Goal: Task Accomplishment & Management: Complete application form

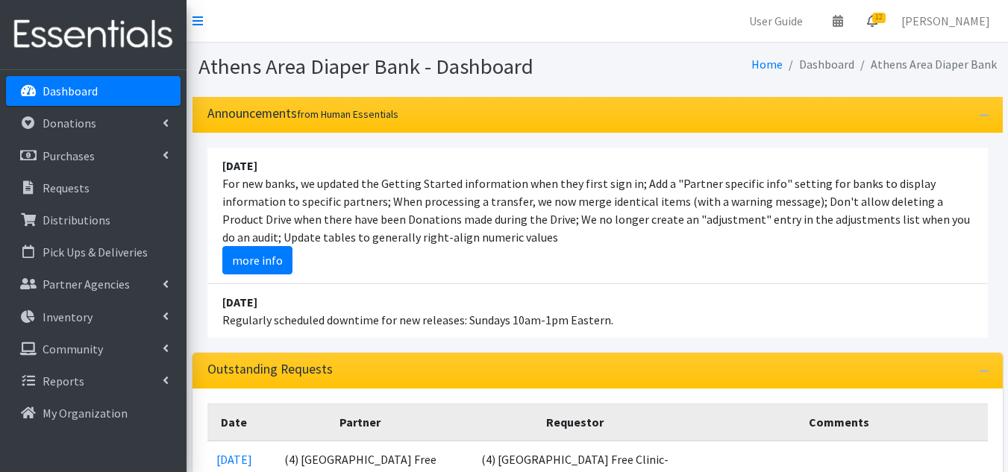
click at [886, 19] on span "12" at bounding box center [878, 18] width 13 height 10
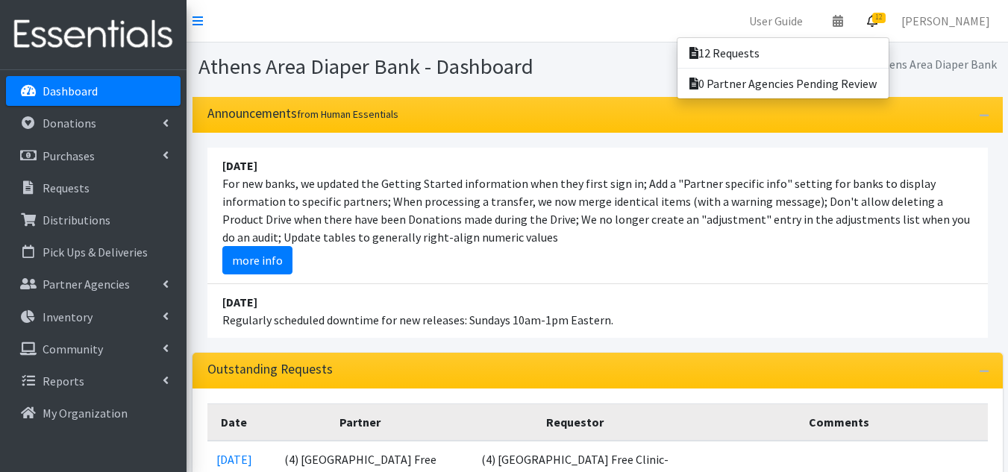
click at [378, 33] on nav "User Guide 0 Pick-ups remaining this week View Calendar 12 12 Requests 0 Partne…" at bounding box center [598, 21] width 822 height 43
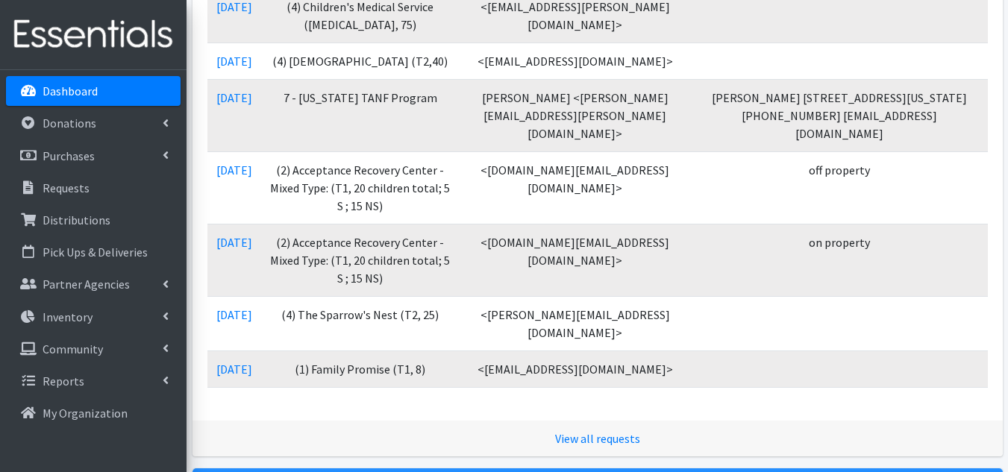
scroll to position [821, 0]
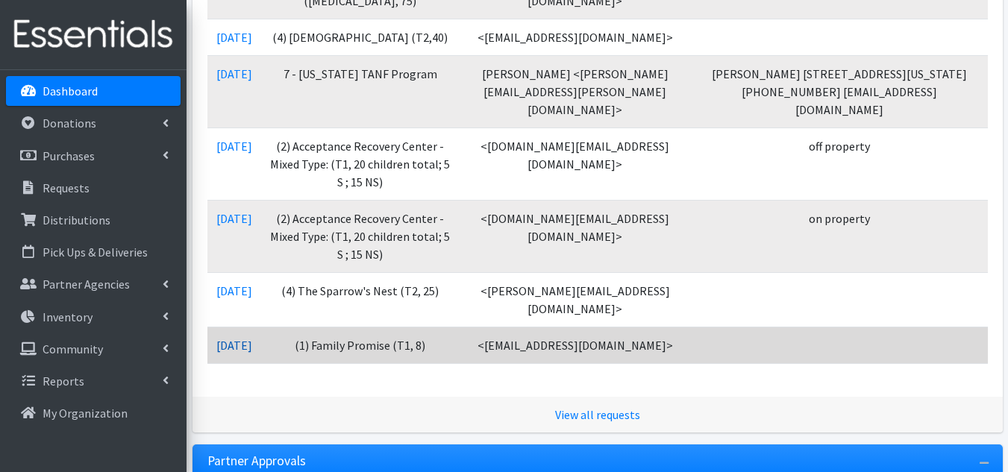
click at [243, 353] on link "08/13/2025" at bounding box center [234, 345] width 36 height 15
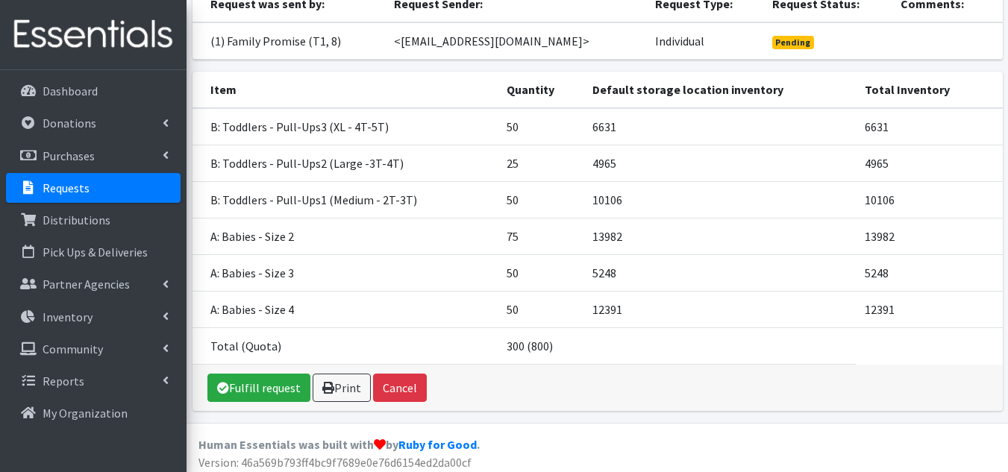
scroll to position [149, 0]
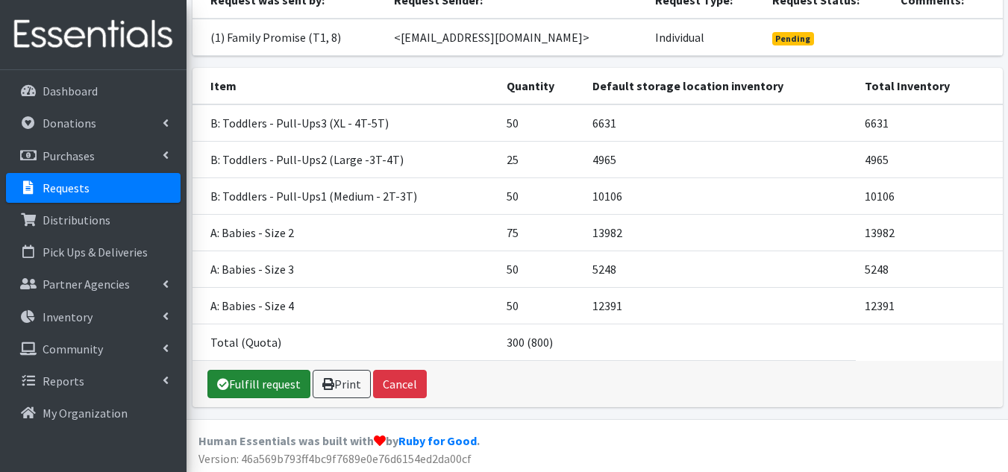
click at [270, 398] on link "Fulfill request" at bounding box center [258, 384] width 103 height 28
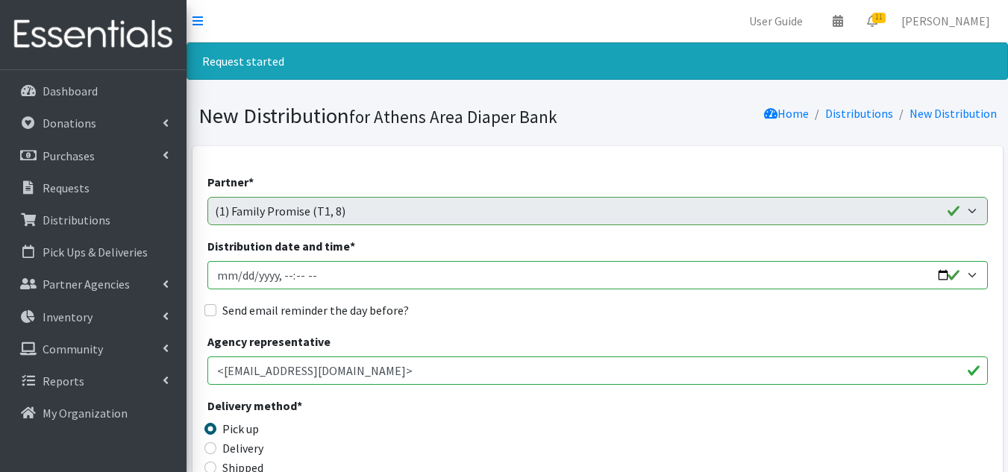
click at [219, 277] on input "Distribution date and time *" at bounding box center [597, 275] width 781 height 28
type input "2025-09-23T23:59"
type input "2025-09-02T23:59"
click at [237, 282] on input "Distribution date and time *" at bounding box center [597, 275] width 781 height 28
click at [283, 277] on input "Distribution date and time *" at bounding box center [597, 275] width 781 height 28
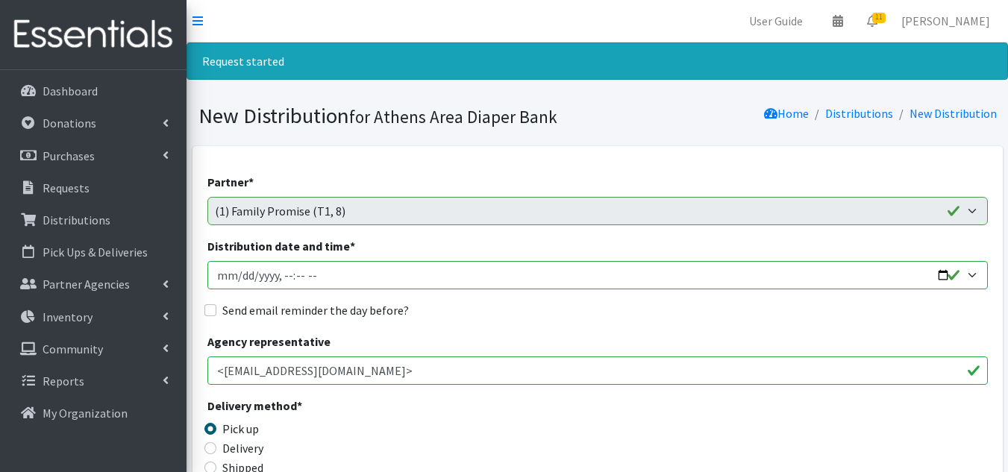
type input "2025-09-05T10:00"
click at [210, 307] on input "Send email reminder the day before?" at bounding box center [210, 310] width 12 height 12
checkbox input "true"
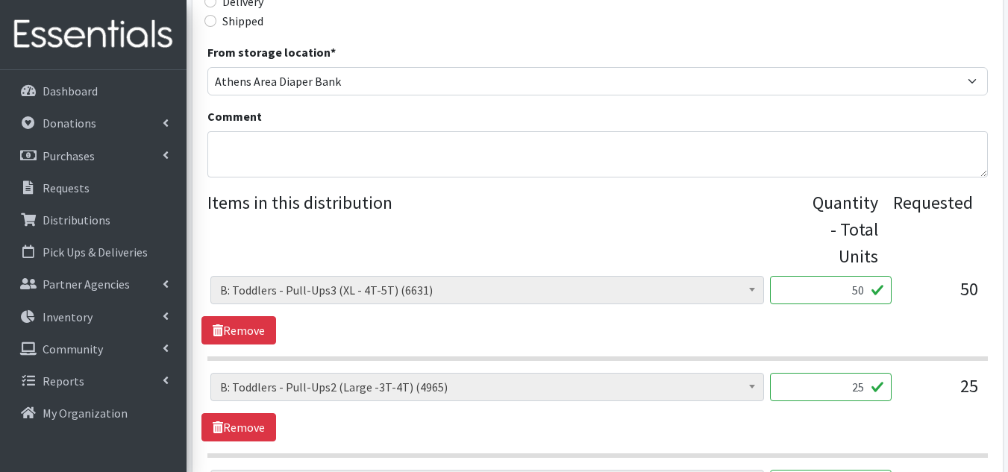
scroll to position [448, 0]
drag, startPoint x: 828, startPoint y: 289, endPoint x: 1010, endPoint y: 310, distance: 183.3
click at [1007, 310] on html "User Guide 0 Pick-ups remaining this week View Calendar 11 11 Requests 0 Partne…" at bounding box center [504, 295] width 1008 height 1486
type input "100"
type input "50"
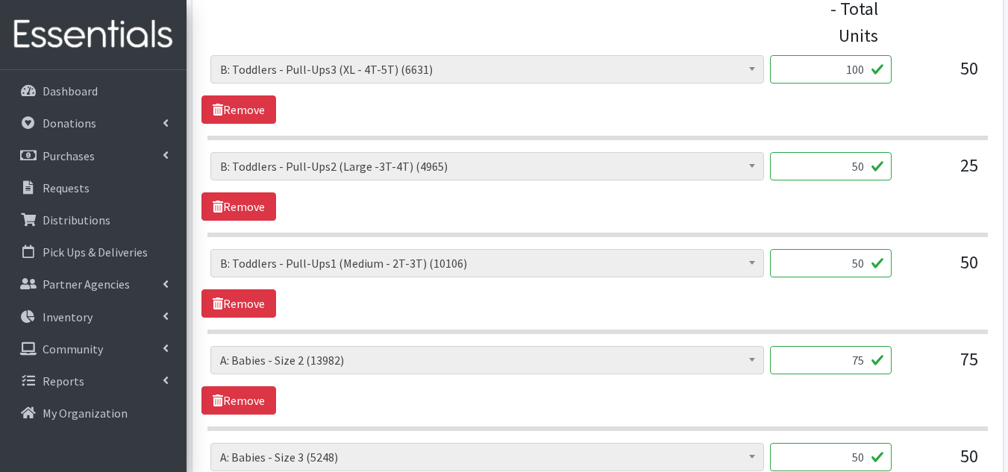
scroll to position [695, 0]
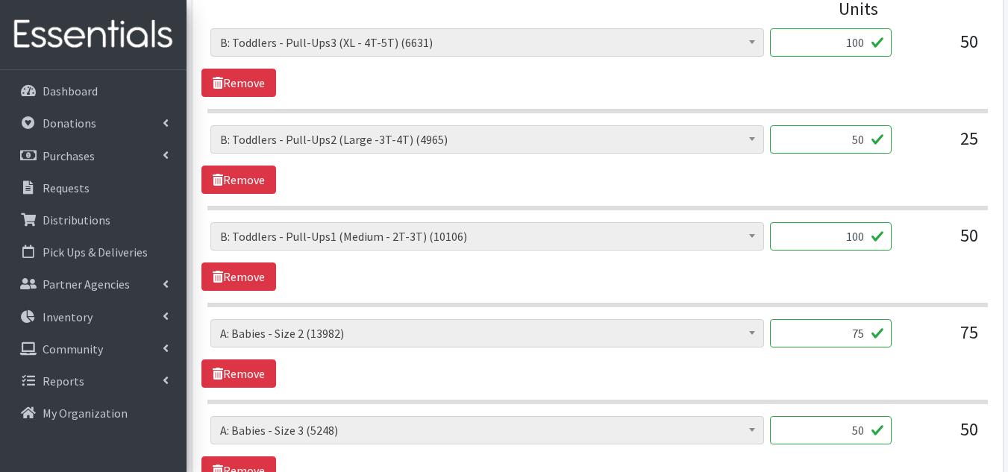
type input "100"
type input "150"
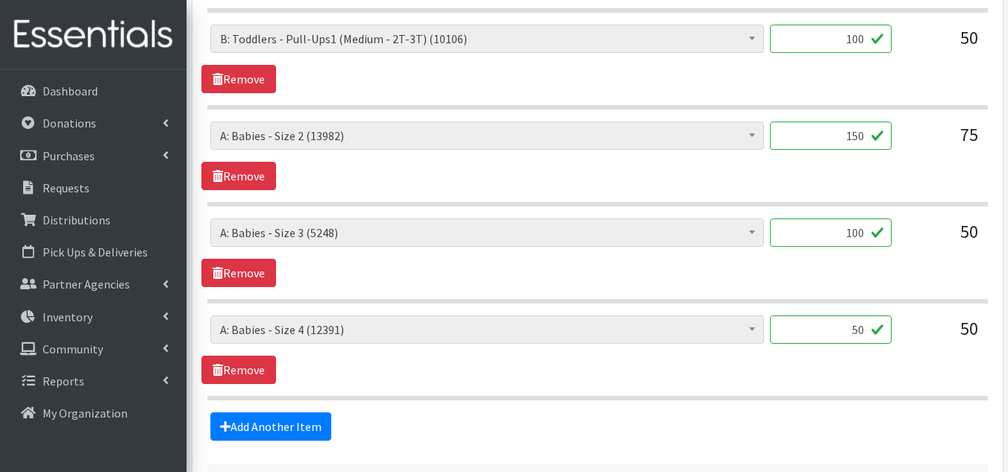
scroll to position [919, 0]
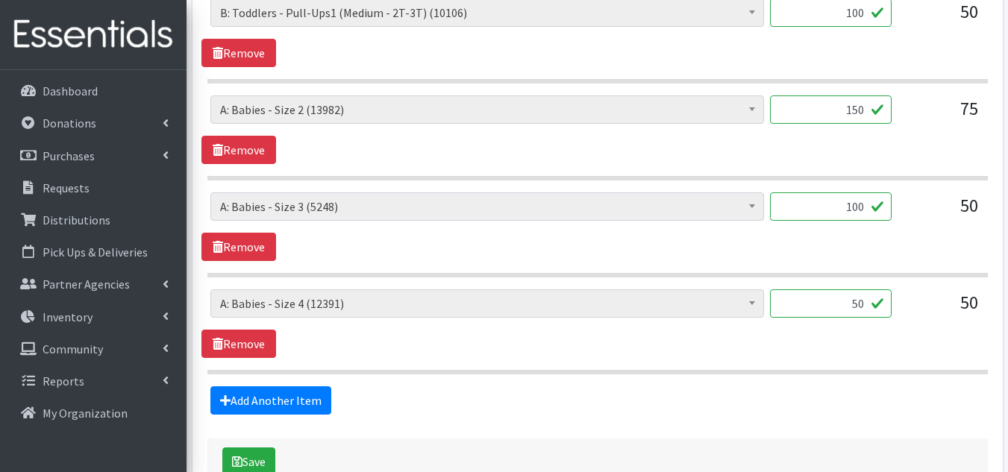
type input "100"
click at [450, 366] on section "A: Babies - Size 0 (Preemie) (6863) A: Babies - Size 01 (newborn) (11909) A: Ba…" at bounding box center [597, 332] width 781 height 85
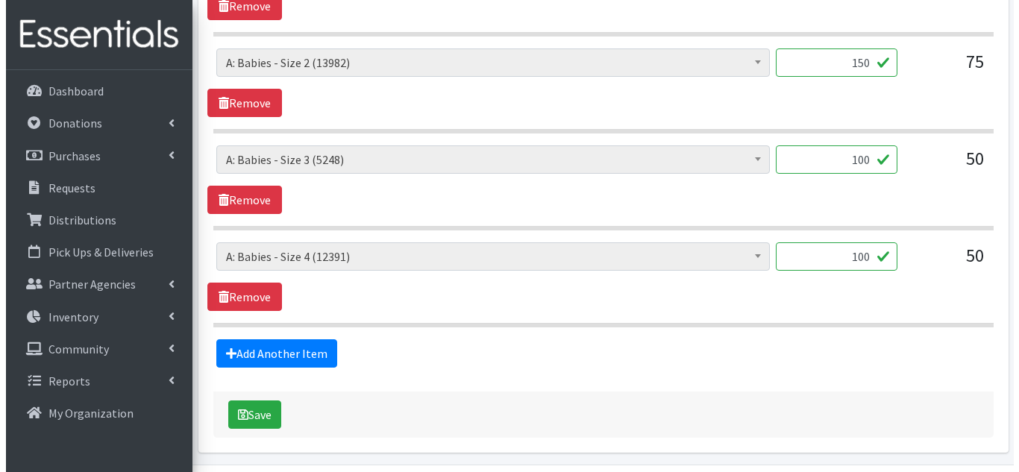
scroll to position [1014, 0]
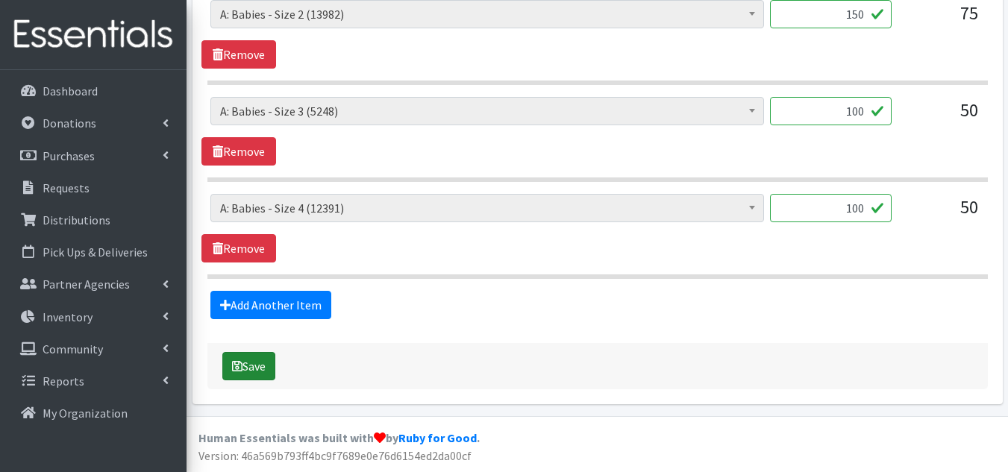
click at [254, 366] on button "Save" at bounding box center [248, 366] width 53 height 28
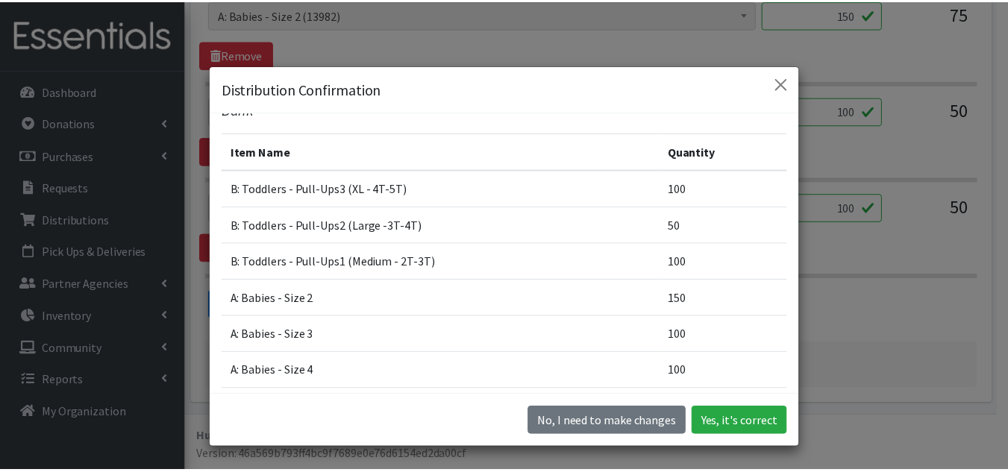
scroll to position [119, 0]
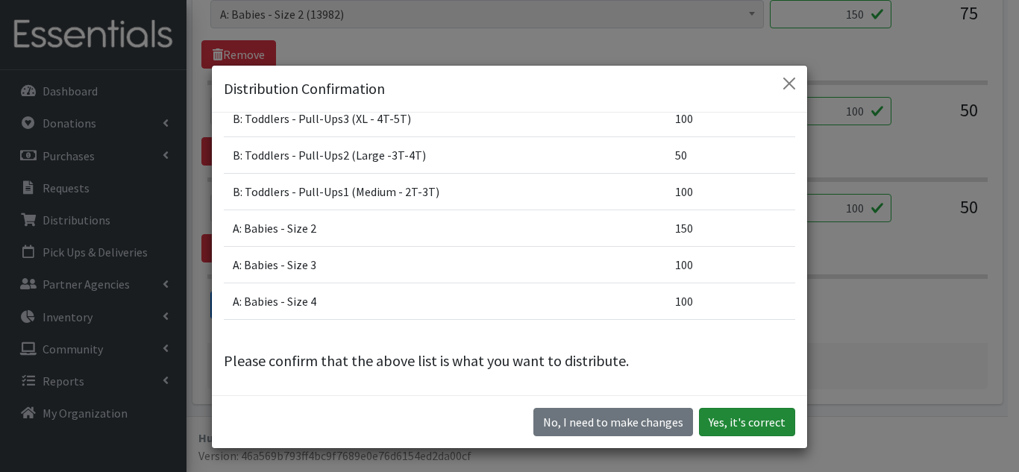
click at [734, 423] on button "Yes, it's correct" at bounding box center [747, 422] width 96 height 28
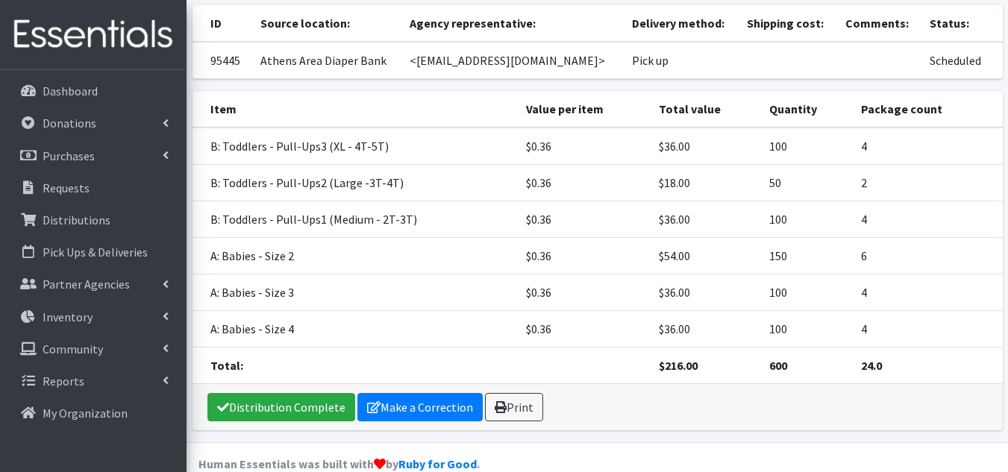
scroll to position [278, 0]
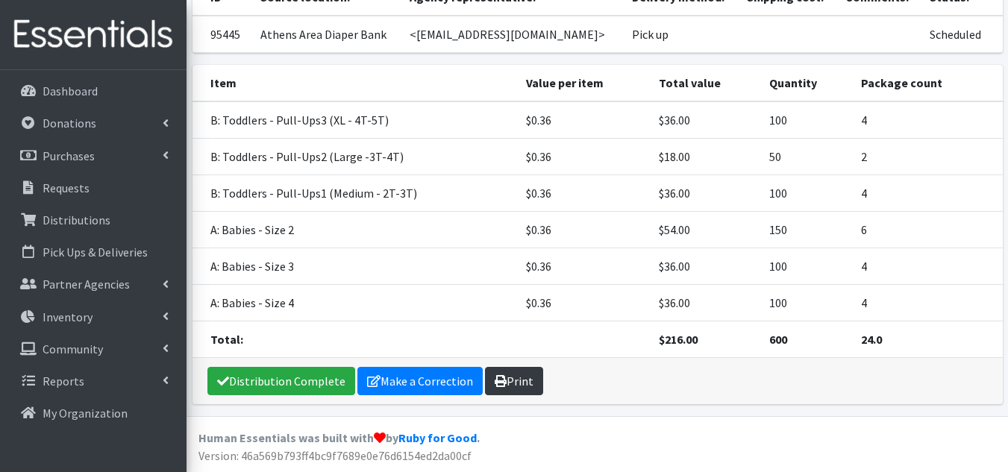
click at [516, 373] on link "Print" at bounding box center [514, 381] width 58 height 28
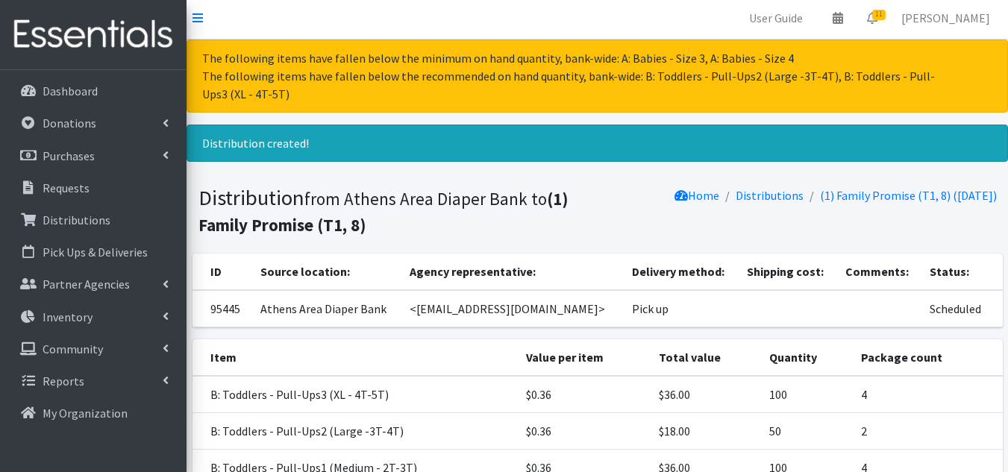
scroll to position [0, 0]
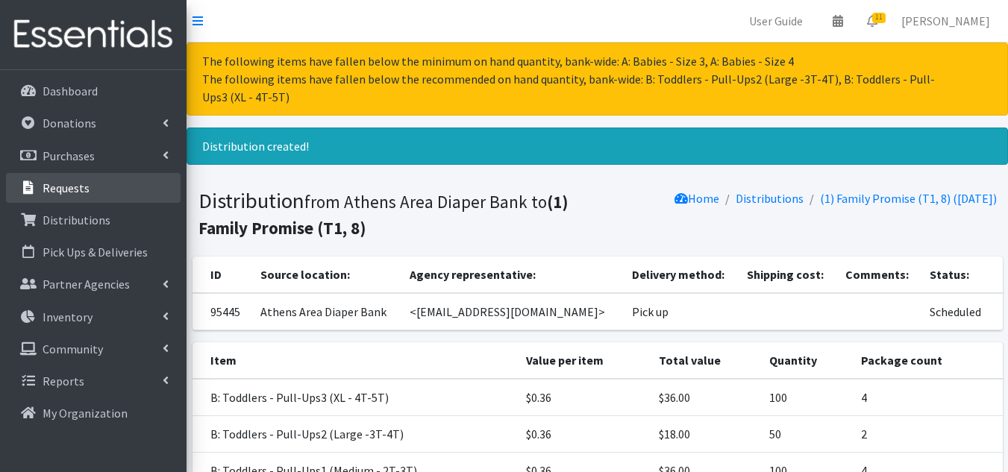
click at [52, 186] on p "Requests" at bounding box center [66, 188] width 47 height 15
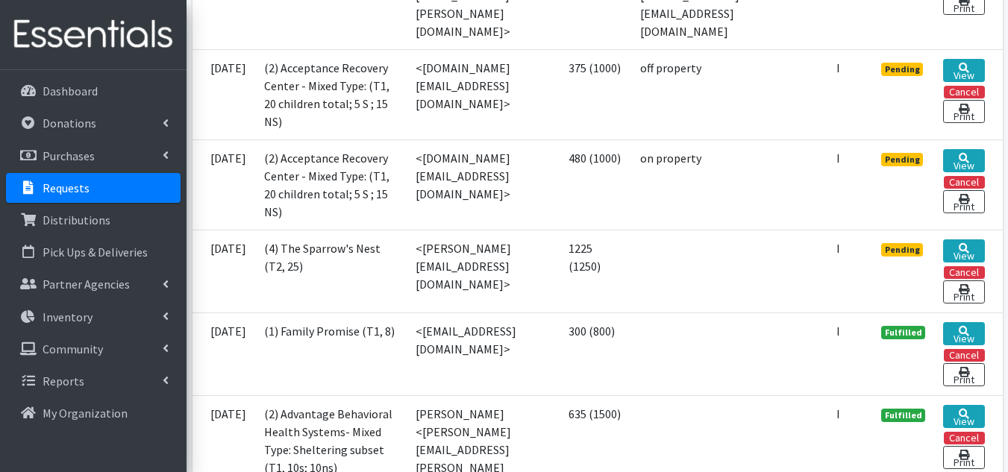
scroll to position [1269, 0]
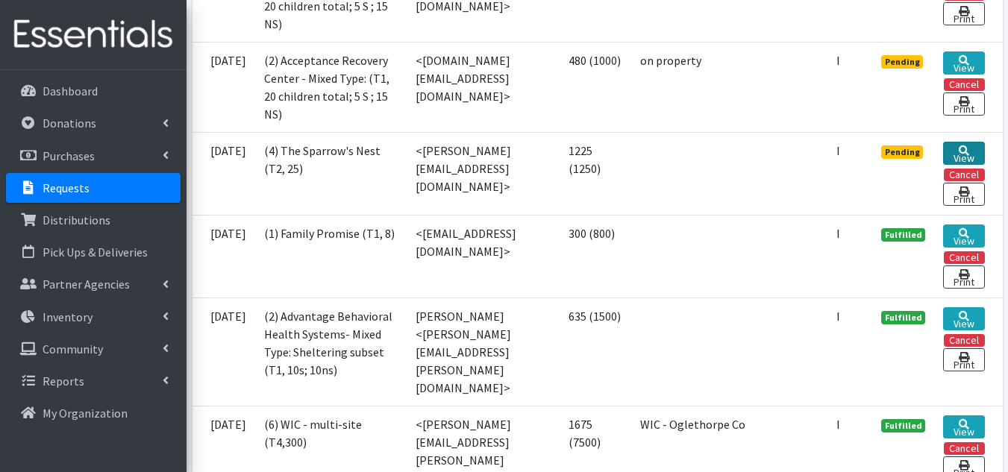
click at [970, 165] on link "View" at bounding box center [963, 153] width 41 height 23
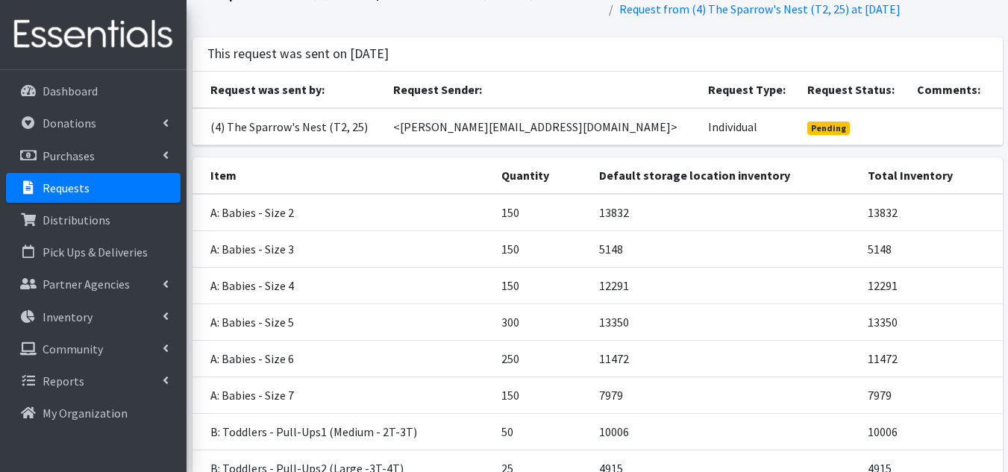
scroll to position [243, 0]
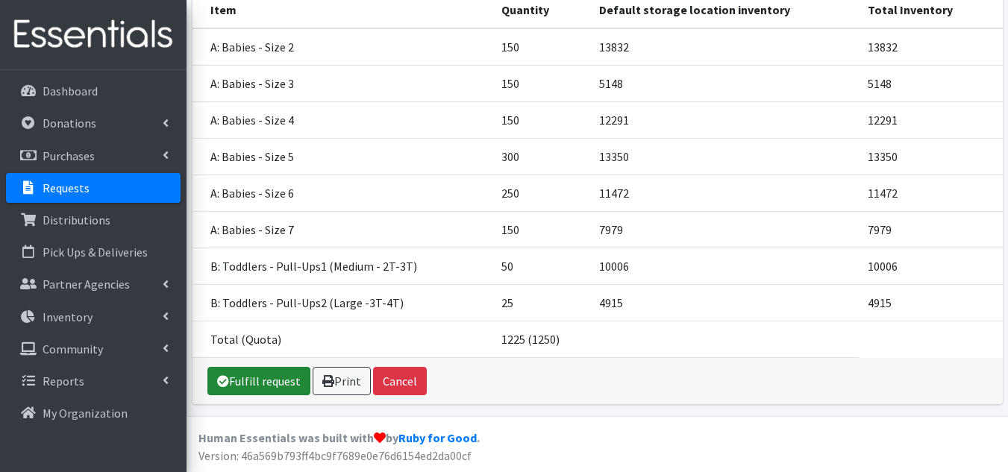
click at [242, 378] on link "Fulfill request" at bounding box center [258, 381] width 103 height 28
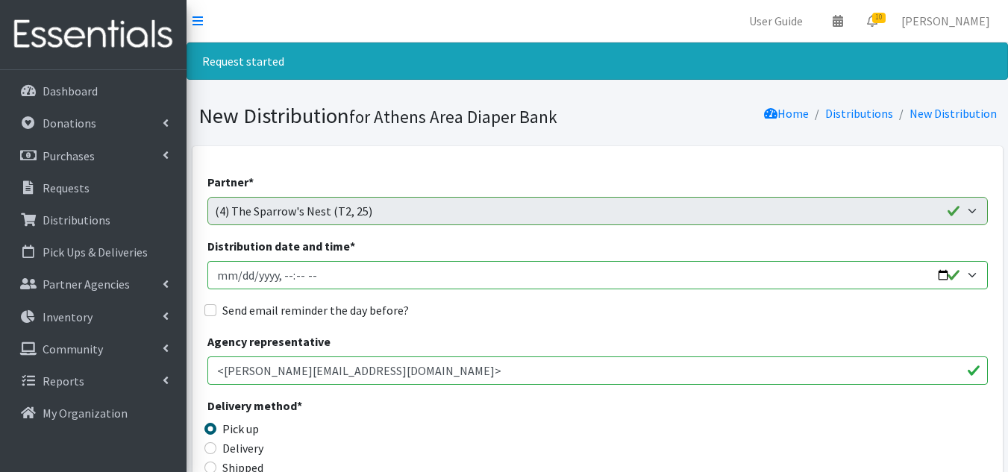
click at [217, 275] on input "Distribution date and time *" at bounding box center [597, 275] width 781 height 28
type input "[DATE]T23:59"
type input "[DATE]T10:00"
click at [206, 306] on input "Send email reminder the day before?" at bounding box center [210, 310] width 12 height 12
checkbox input "true"
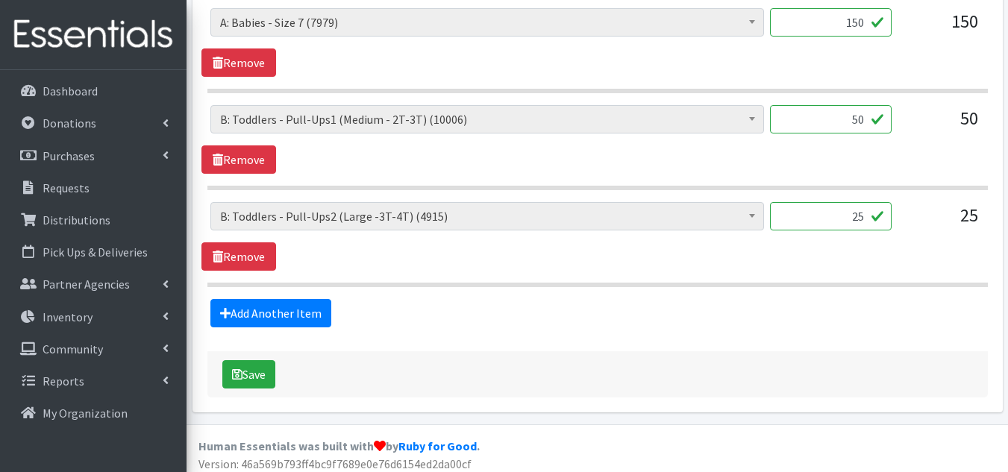
scroll to position [1208, 0]
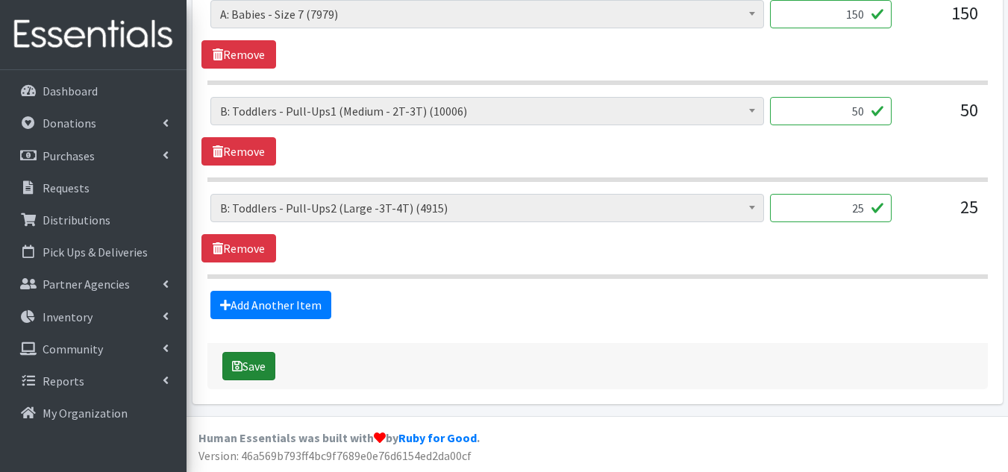
click at [246, 367] on button "Save" at bounding box center [248, 366] width 53 height 28
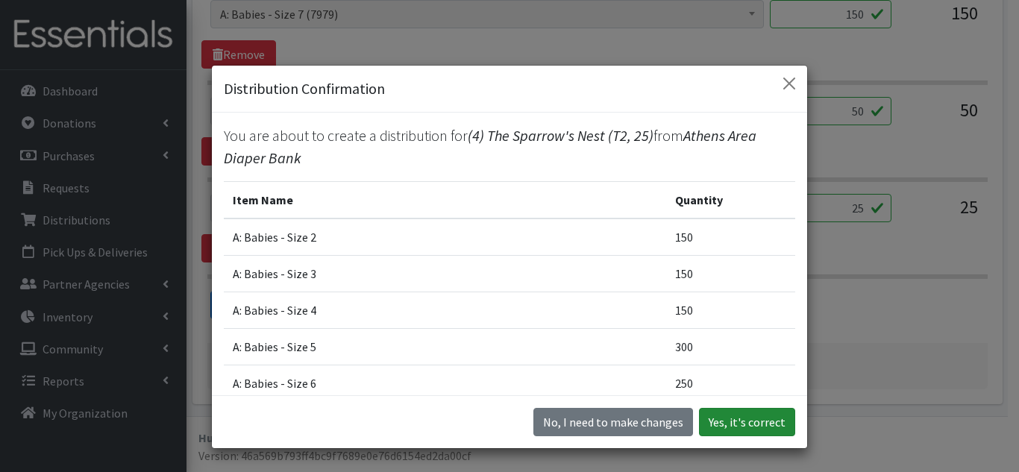
click at [745, 419] on button "Yes, it's correct" at bounding box center [747, 422] width 96 height 28
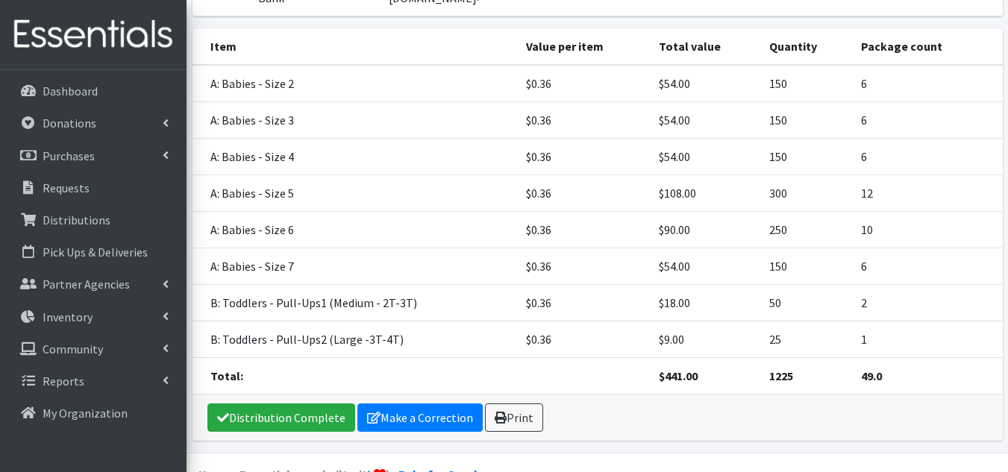
scroll to position [351, 0]
click at [513, 403] on link "Print" at bounding box center [514, 417] width 58 height 28
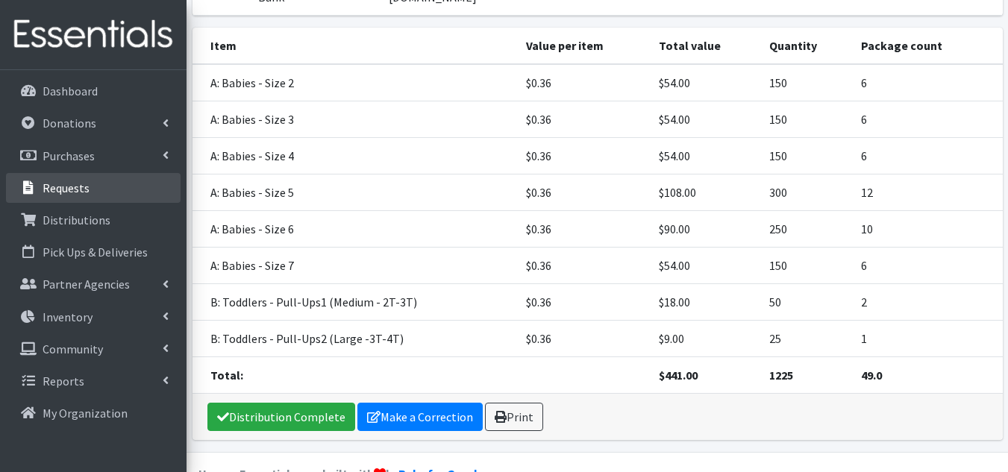
click at [90, 179] on link "Requests" at bounding box center [93, 188] width 175 height 30
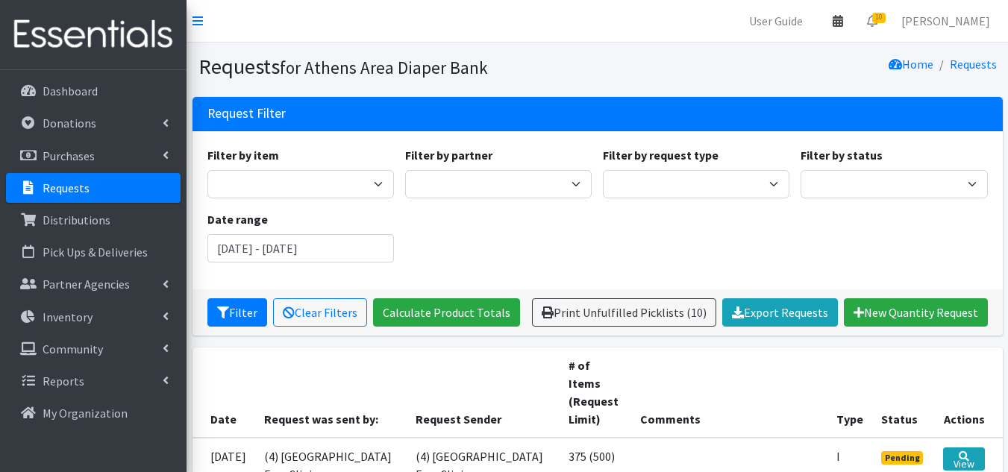
click at [843, 26] on icon at bounding box center [838, 21] width 10 height 12
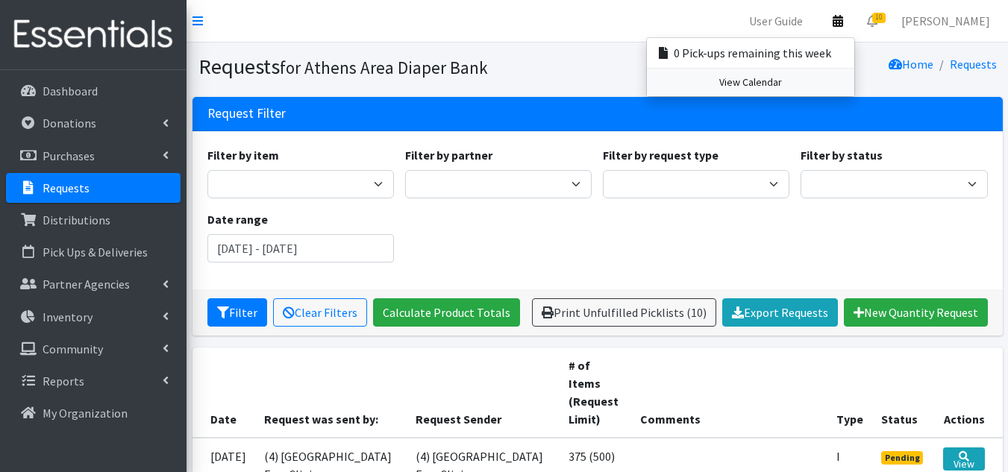
click at [778, 89] on link "View Calendar" at bounding box center [750, 83] width 207 height 28
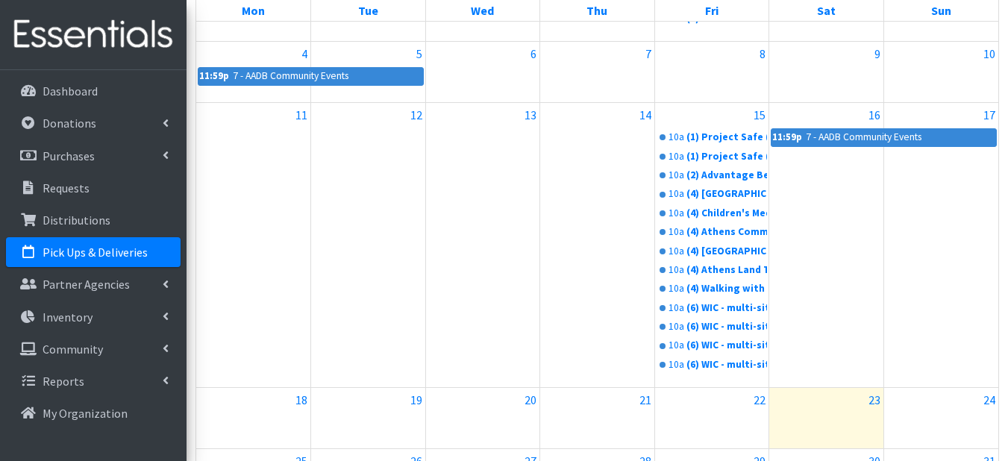
scroll to position [821, 0]
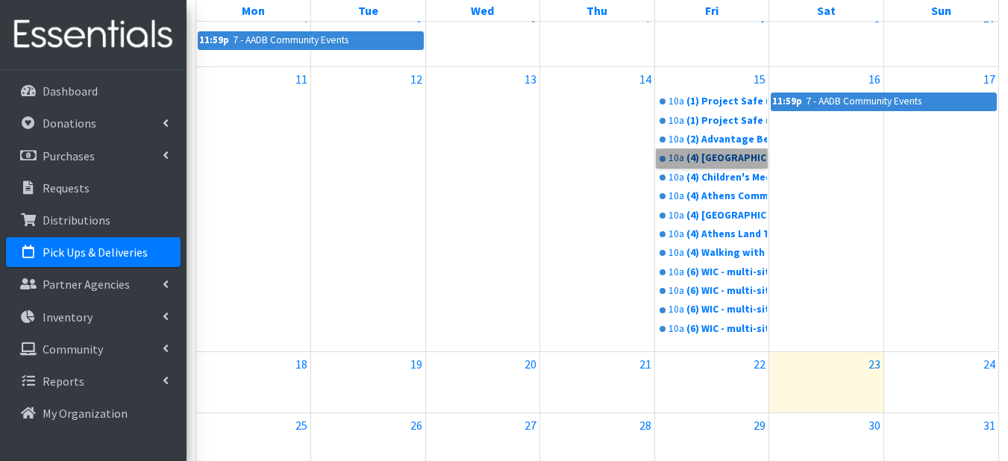
click at [694, 165] on link "10a (4) [GEOGRAPHIC_DATA]-[GEOGRAPHIC_DATA] CASA (T2, 40)" at bounding box center [712, 158] width 111 height 18
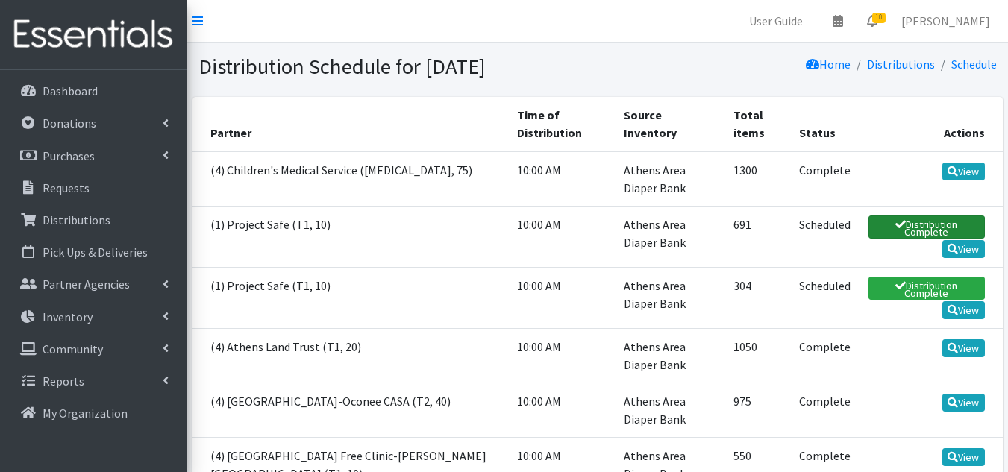
click at [918, 231] on link "Distribution Complete" at bounding box center [927, 227] width 116 height 23
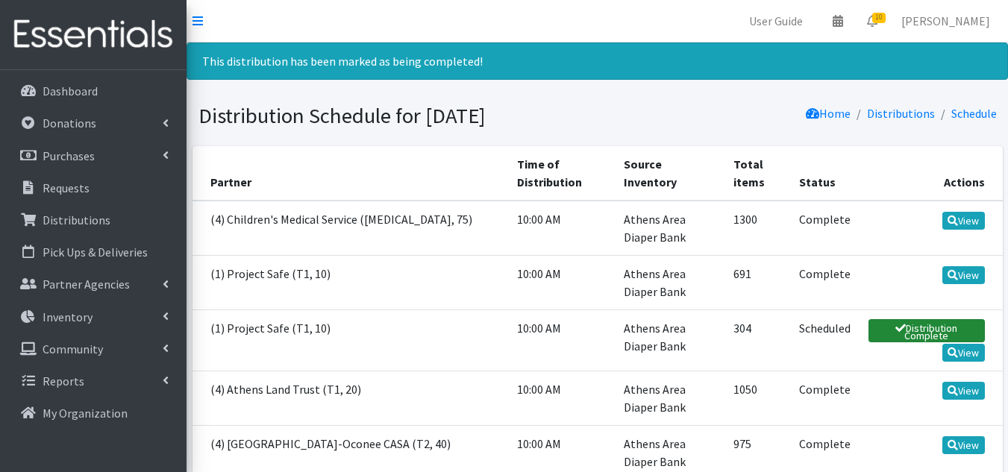
click at [900, 328] on link "Distribution Complete" at bounding box center [927, 330] width 116 height 23
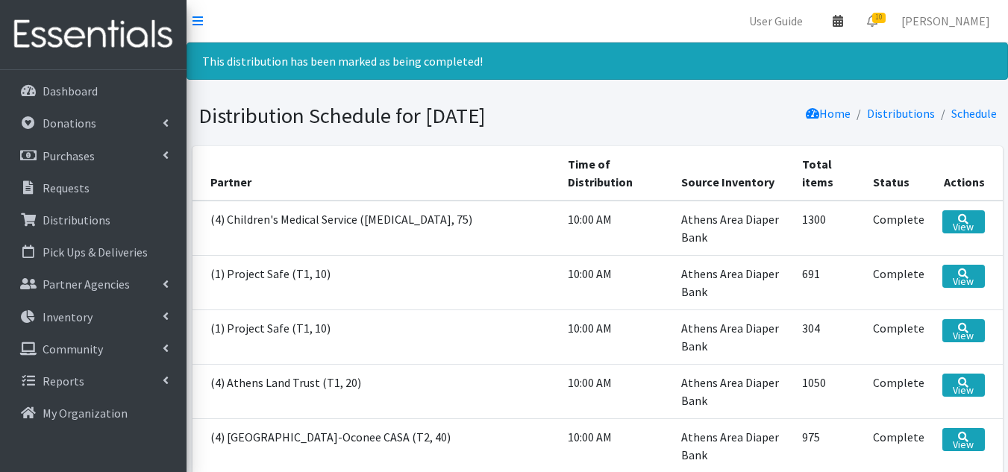
click at [855, 28] on link at bounding box center [838, 21] width 34 height 30
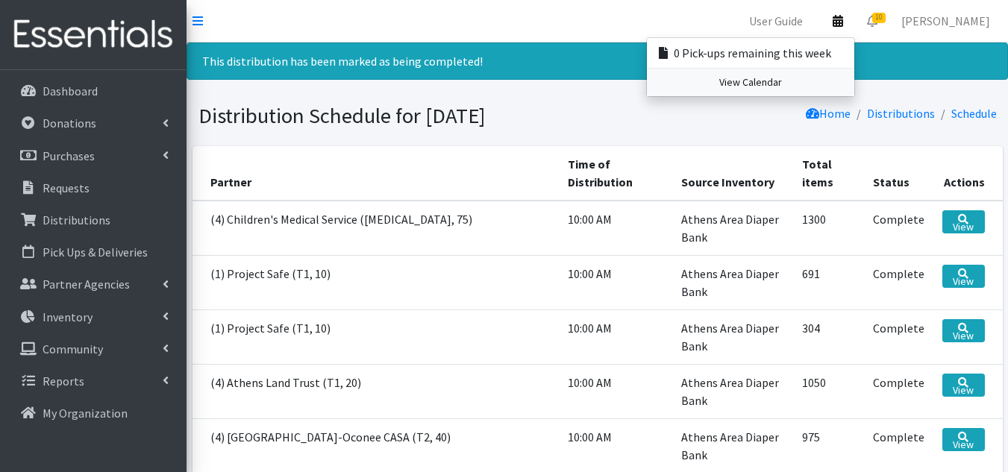
click at [807, 81] on link "View Calendar" at bounding box center [750, 83] width 207 height 28
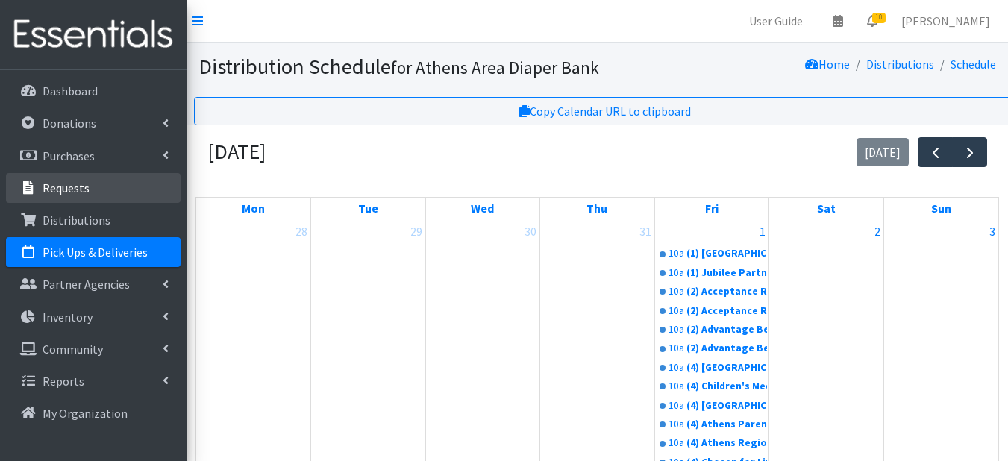
click at [83, 192] on p "Requests" at bounding box center [66, 188] width 47 height 15
